Goal: Transaction & Acquisition: Purchase product/service

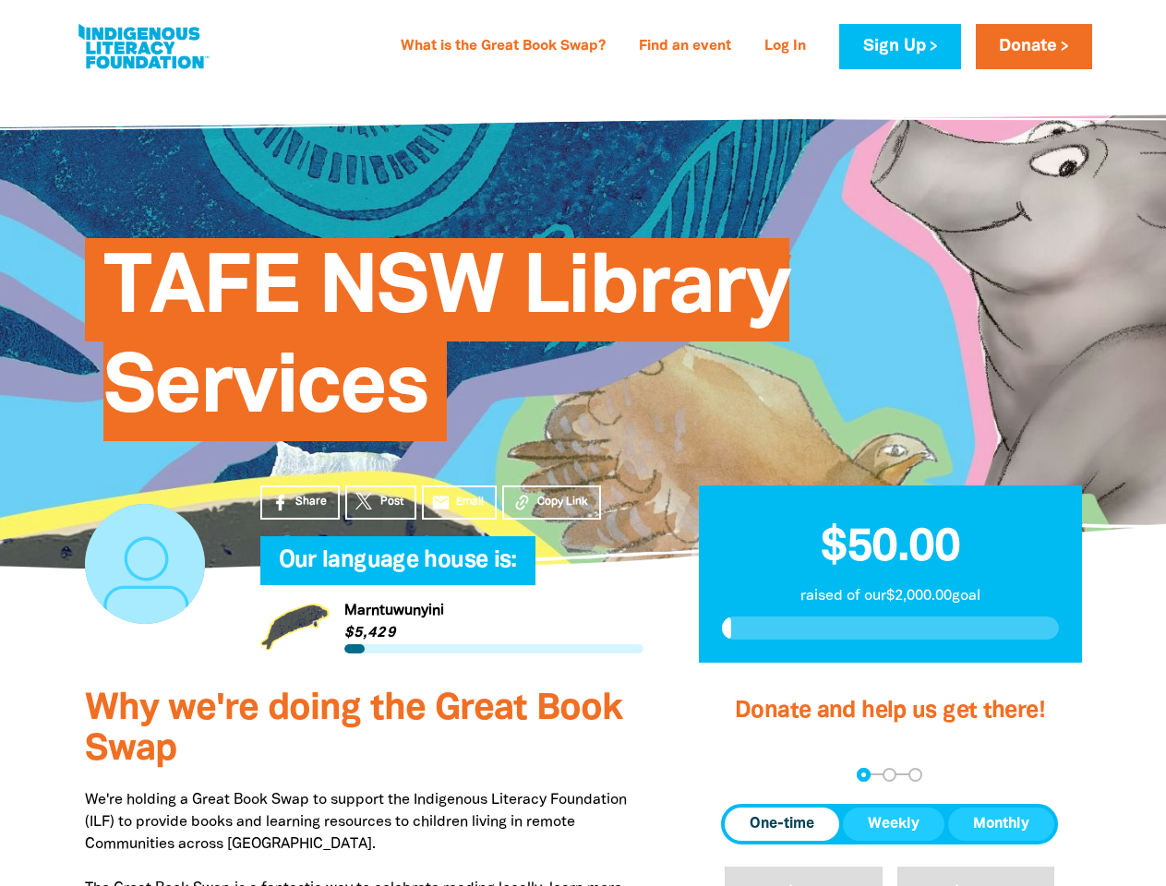
click at [583, 443] on div "TAFE NSW Library Services" at bounding box center [583, 325] width 1052 height 375
click at [551, 502] on span "Copy Link" at bounding box center [562, 502] width 51 height 17
click at [746, 775] on div "arrow_back Back Step 1 Step 2 Step 3" at bounding box center [889, 775] width 337 height 14
click at [863, 775] on div "Navigate to step 1 of 3 to enter your donation amount" at bounding box center [863, 775] width 5 height 5
click at [782, 824] on span "One-time" at bounding box center [782, 824] width 65 height 22
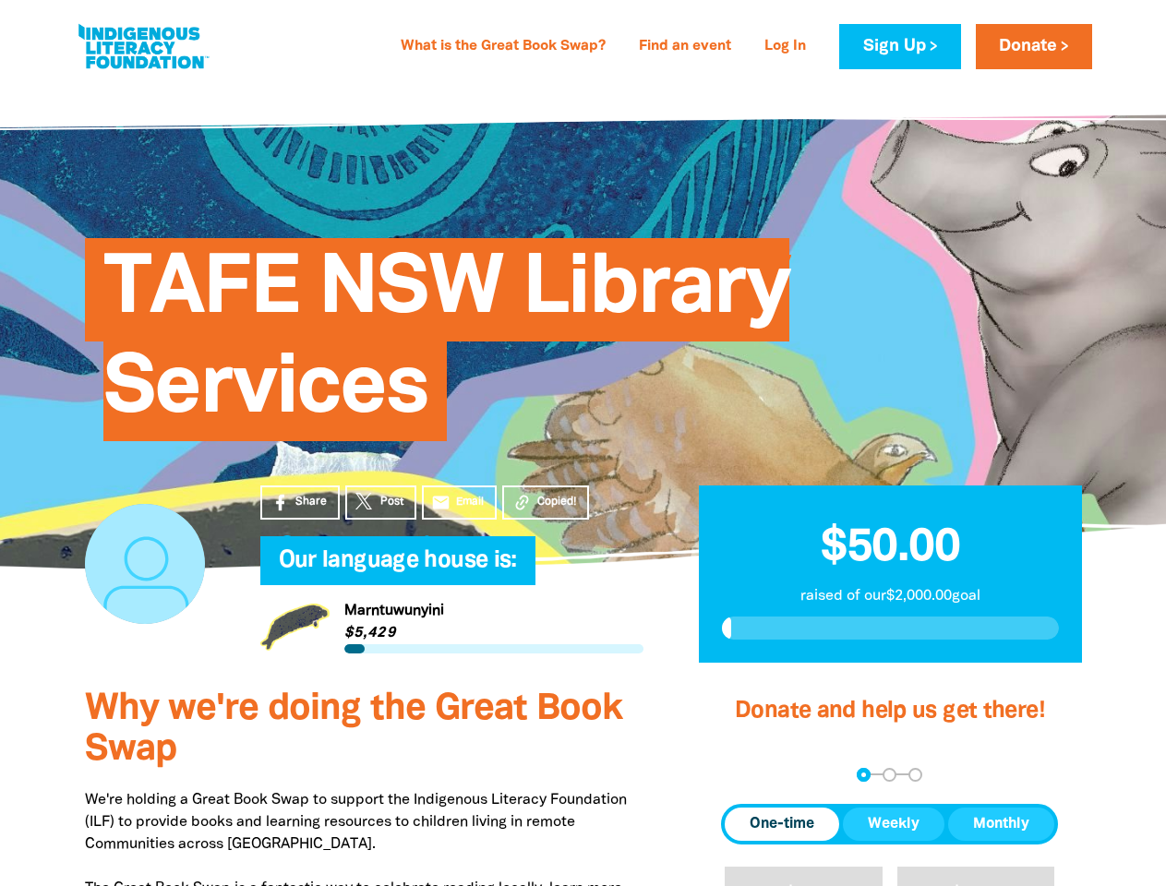
click at [894, 824] on span "Weekly" at bounding box center [894, 824] width 52 height 22
click at [1001, 824] on span "Monthly" at bounding box center [1001, 824] width 56 height 22
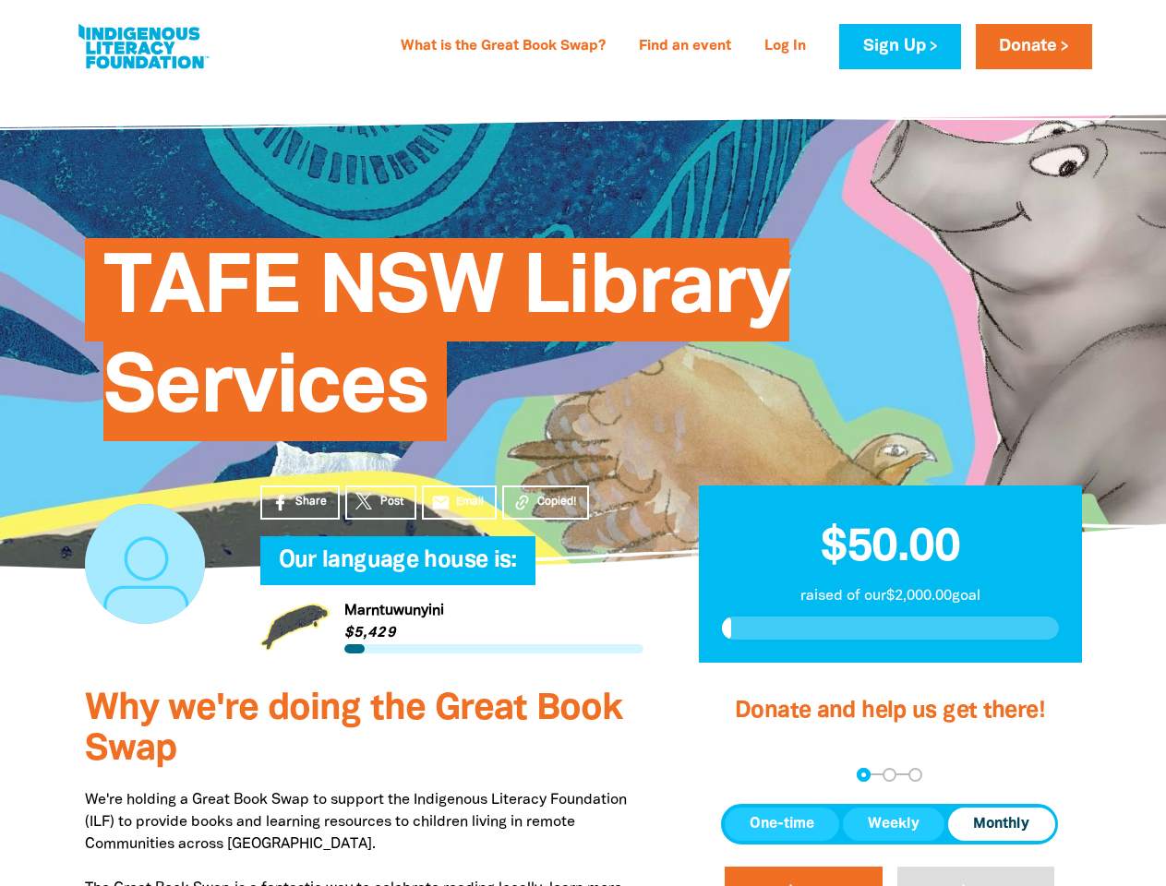
click at [803, 876] on button "$20" at bounding box center [804, 899] width 158 height 64
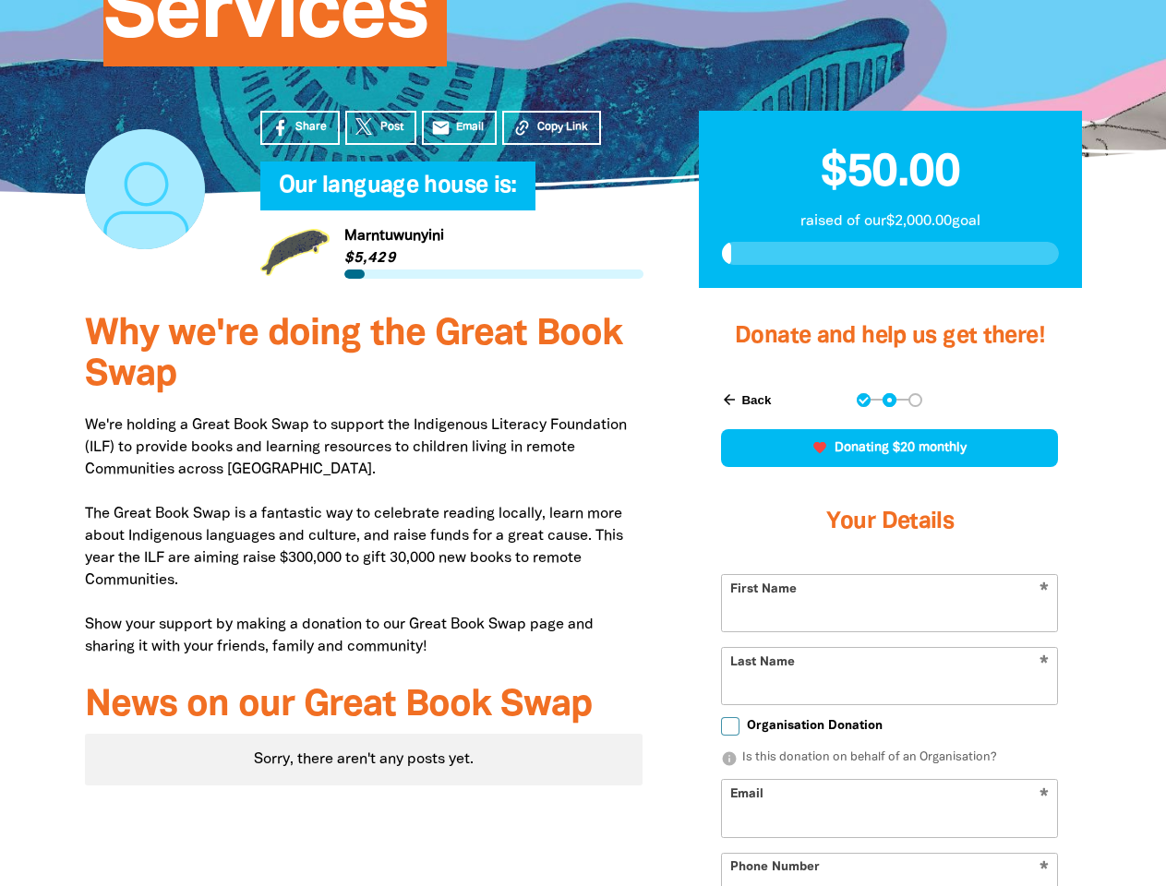
scroll to position [526, 0]
